Goal: Information Seeking & Learning: Find specific fact

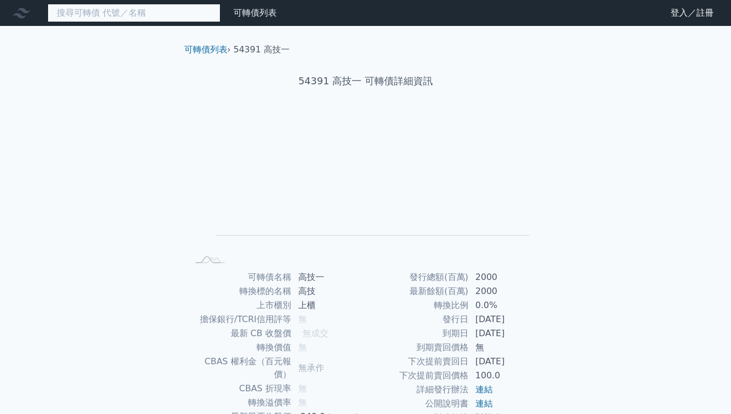
click at [136, 11] on input at bounding box center [134, 13] width 173 height 18
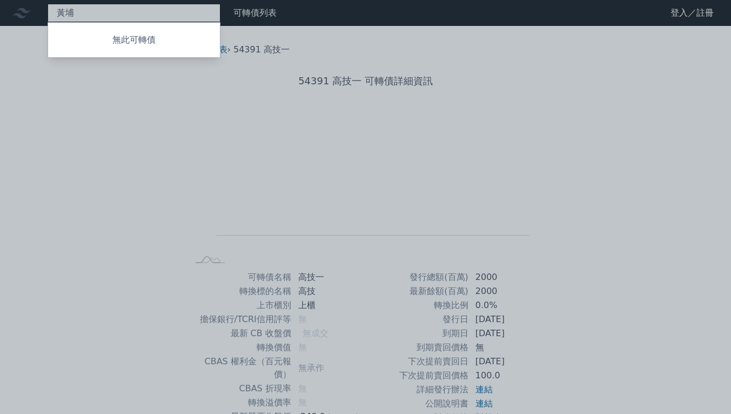
type input "黃"
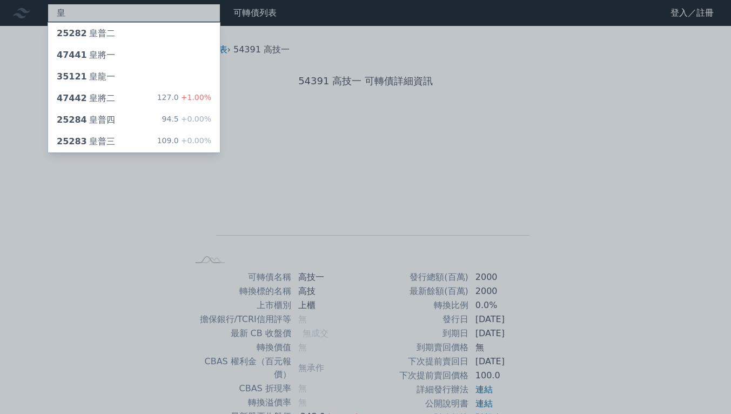
type input "皇"
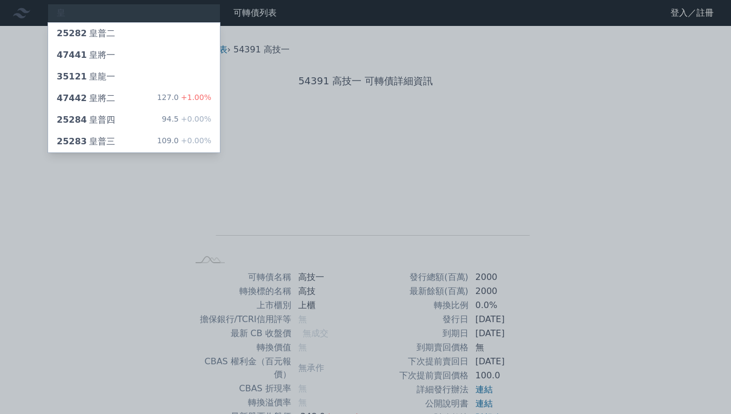
click at [171, 139] on div "109.0 +0.00%" at bounding box center [184, 141] width 54 height 13
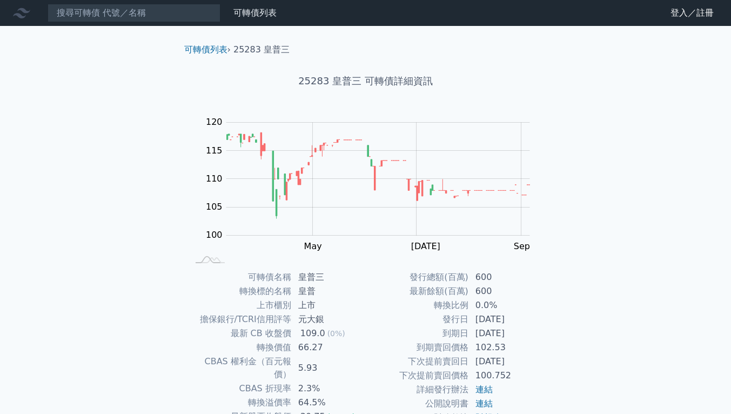
click at [137, 1] on nav "可轉債列表 財務數據 可轉債列表 財務數據 登入／註冊 登入／註冊" at bounding box center [365, 13] width 731 height 26
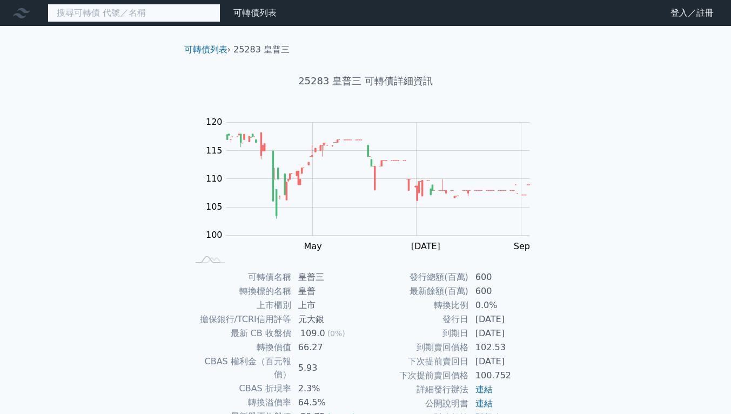
click at [140, 7] on input at bounding box center [134, 13] width 173 height 18
click at [138, 10] on input at bounding box center [134, 13] width 173 height 18
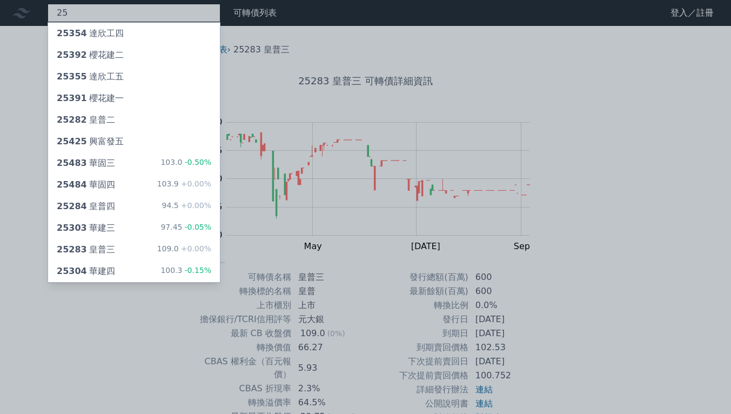
type input "25"
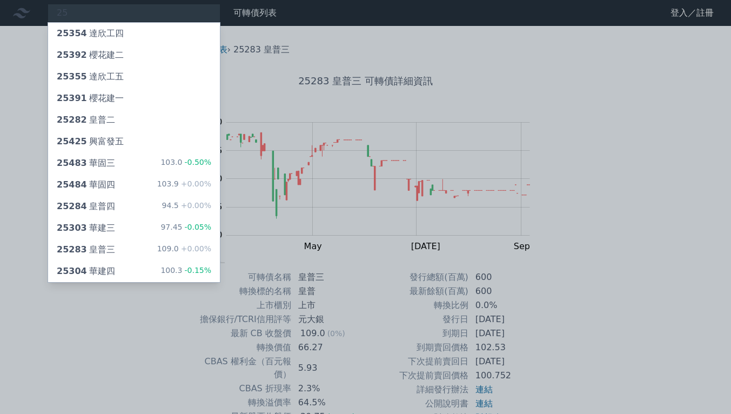
click at [159, 205] on div "25284 皇普四 94.5 +0.00%" at bounding box center [134, 206] width 172 height 22
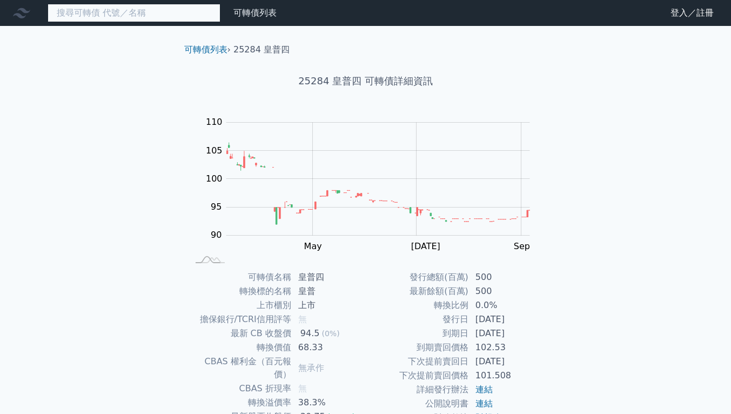
click at [188, 8] on input at bounding box center [134, 13] width 173 height 18
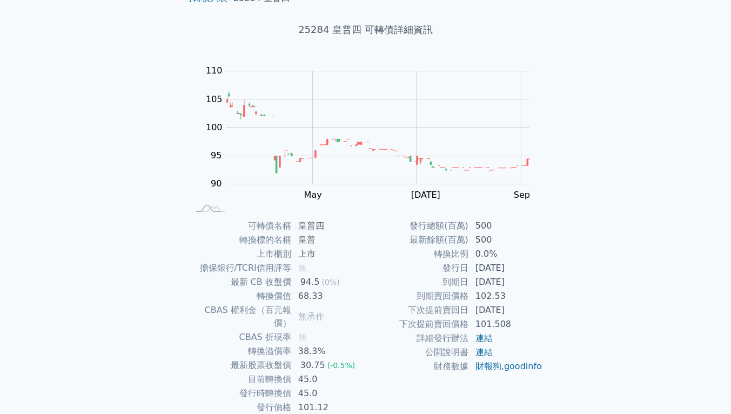
scroll to position [86, 0]
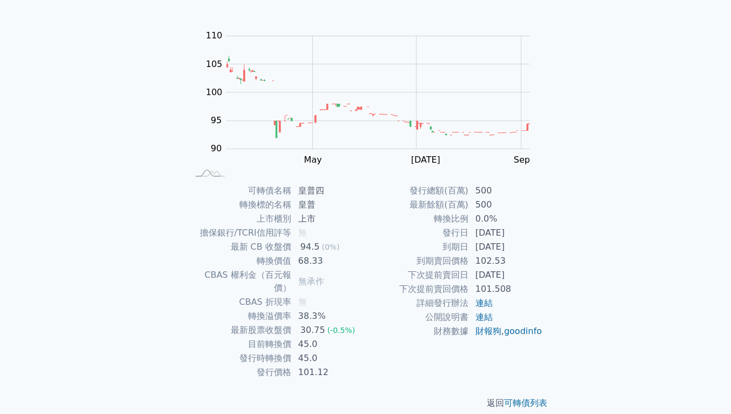
click at [180, 198] on div "可轉債名稱 皇普四 轉換標的名稱 皇普 上市櫃別 上市 擔保銀行/TCRI信用評等 無 最新 CB 收盤價 94.5 (0%) 轉換價值 68.33 CBAS…" at bounding box center [365, 281] width 380 height 195
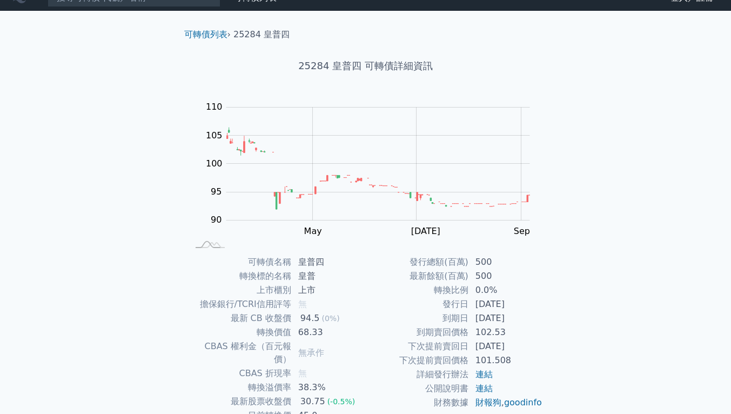
scroll to position [0, 0]
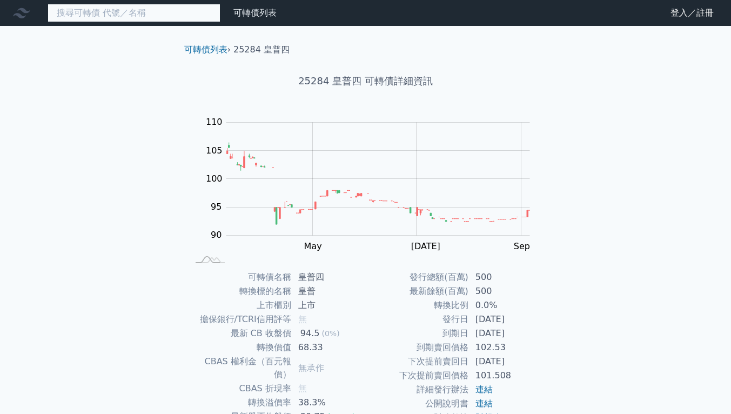
click at [170, 18] on input at bounding box center [134, 13] width 173 height 18
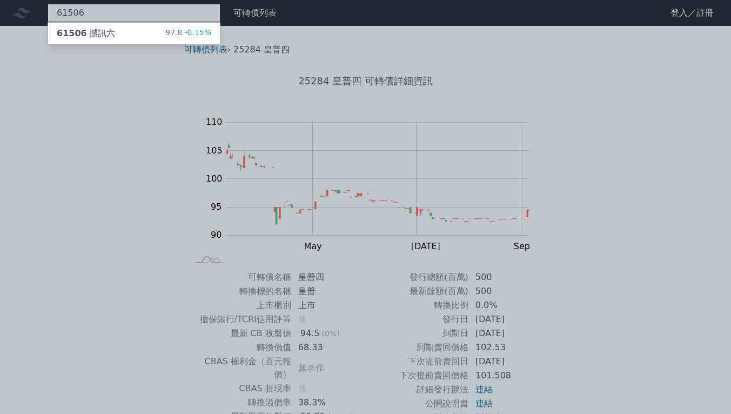
type input "61506"
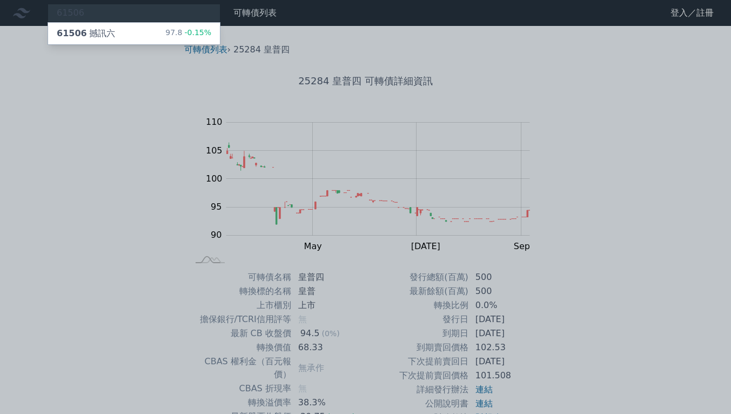
click at [119, 29] on div "61506 撼訊六 97.8 -0.15%" at bounding box center [134, 34] width 172 height 22
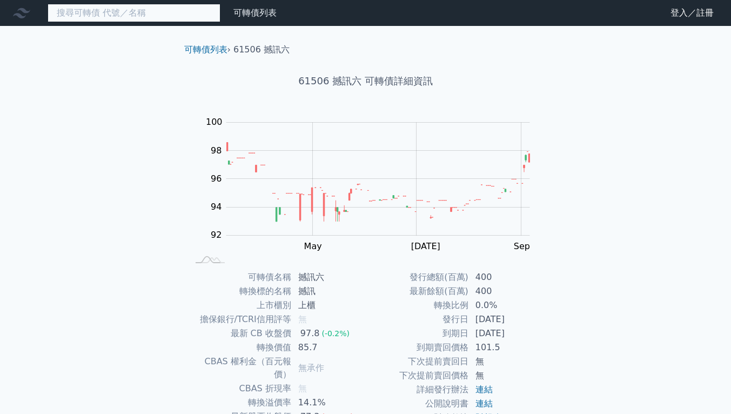
drag, startPoint x: 107, startPoint y: 16, endPoint x: 103, endPoint y: 10, distance: 7.8
click at [103, 10] on input at bounding box center [134, 13] width 173 height 18
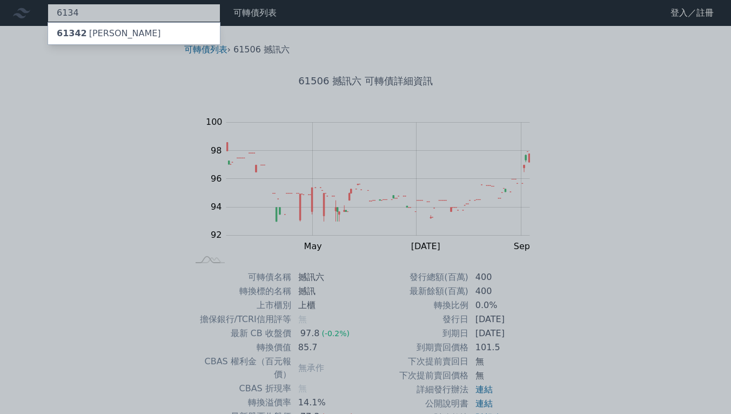
type input "6134"
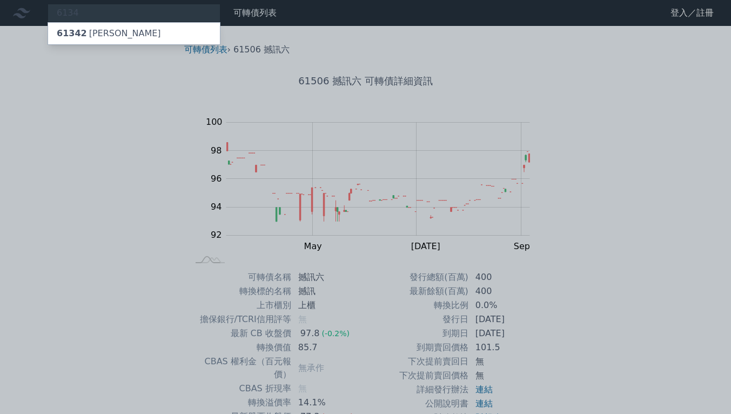
click at [110, 33] on div "61342 [PERSON_NAME]" at bounding box center [109, 33] width 104 height 13
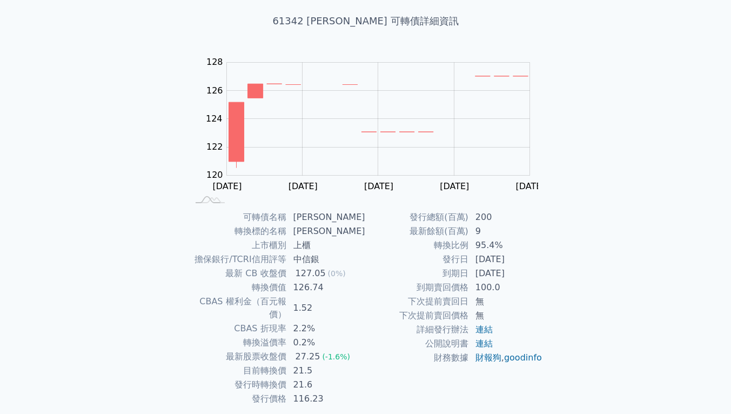
scroll to position [86, 0]
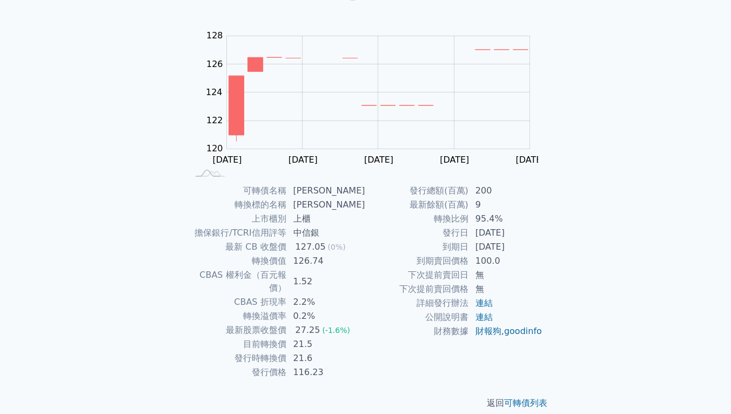
click at [599, 321] on div "可轉債列表 財務數據 可轉債列表 財務數據 登入／註冊 登入／註冊 可轉債列表 › 61342 [PERSON_NAME]二 61342 [PERSON_NA…" at bounding box center [365, 170] width 731 height 513
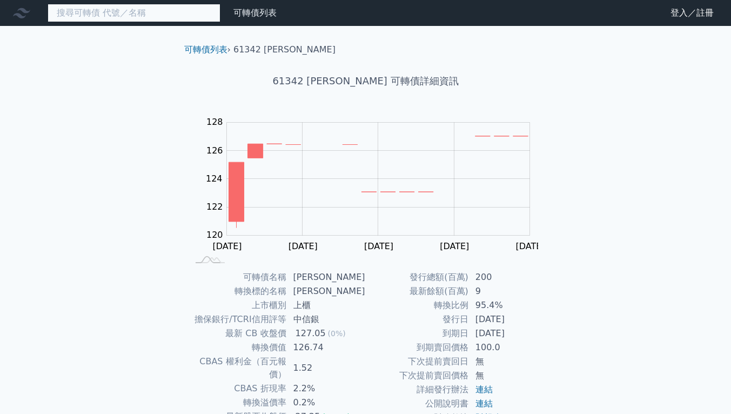
click at [154, 11] on input at bounding box center [134, 13] width 173 height 18
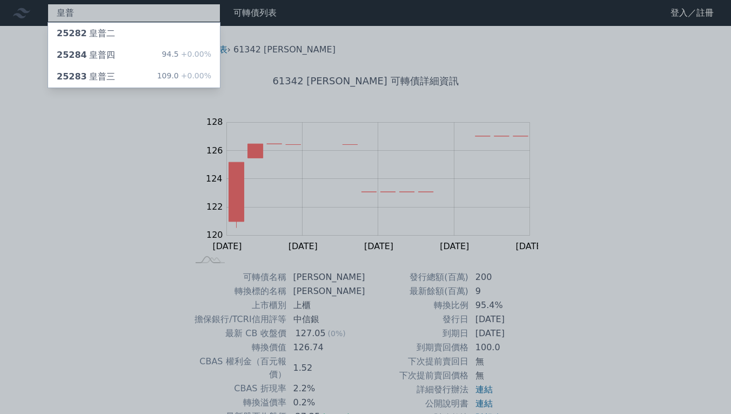
type input "皇普"
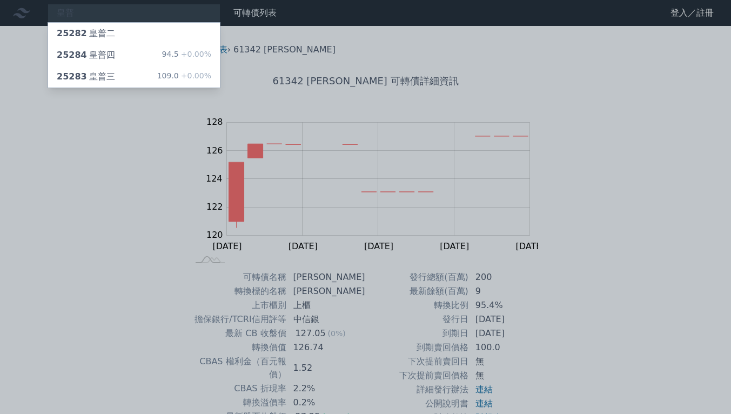
click at [121, 82] on div "25283 皇普三 109.0 +0.00%" at bounding box center [134, 77] width 172 height 22
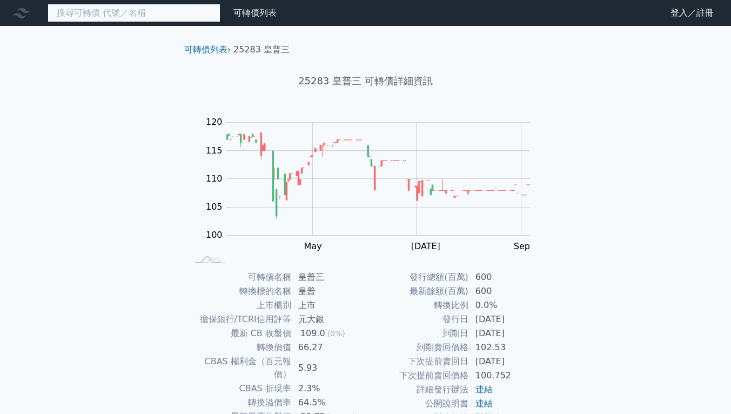
click at [152, 16] on input at bounding box center [134, 13] width 173 height 18
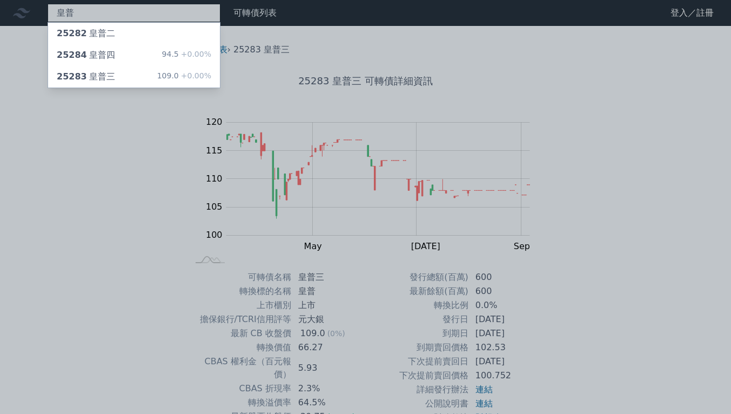
type input "皇普"
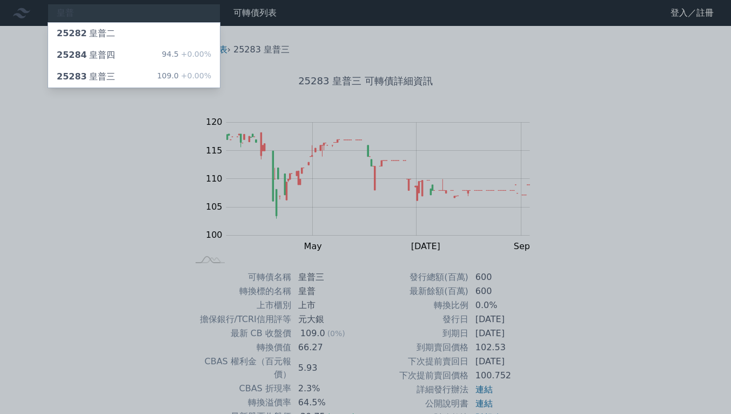
click at [139, 49] on div "25284 皇普四 94.5 +0.00%" at bounding box center [134, 55] width 172 height 22
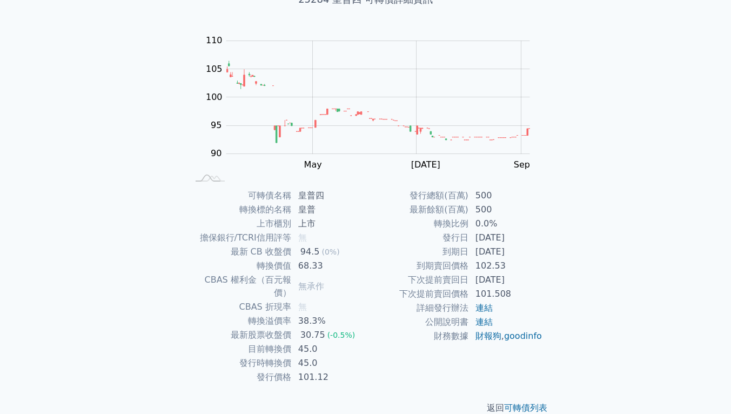
scroll to position [86, 0]
